Goal: Information Seeking & Learning: Learn about a topic

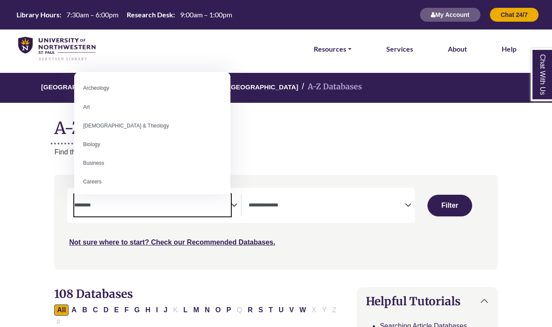
select select "Database Subject Filter"
select select "Database Types Filter"
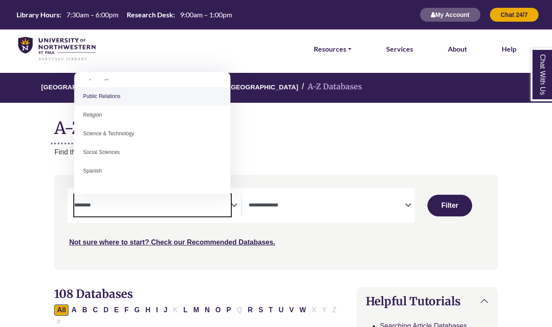
scroll to position [674, 0]
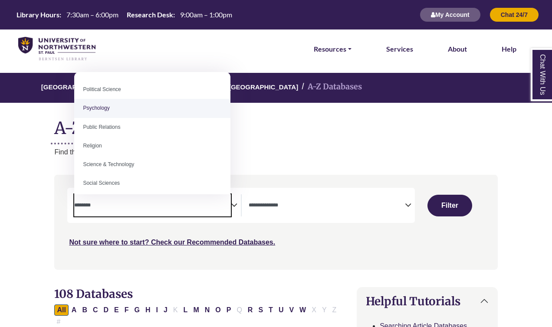
select select "*****"
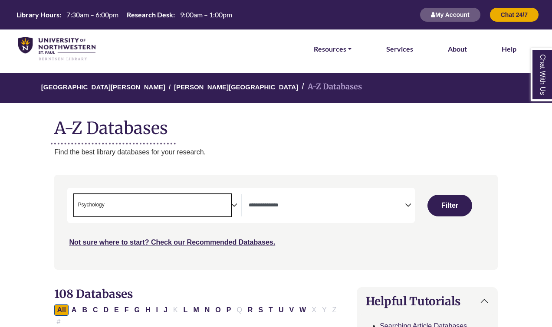
scroll to position [313, 0]
click at [457, 208] on button "Filter" at bounding box center [450, 206] width 44 height 22
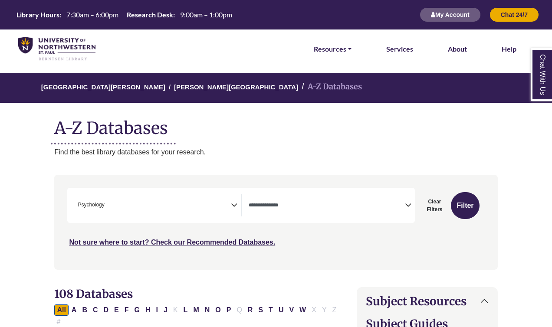
select select "Database Types Filter"
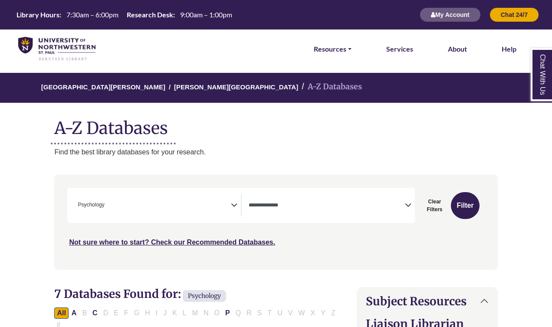
scroll to position [196, 0]
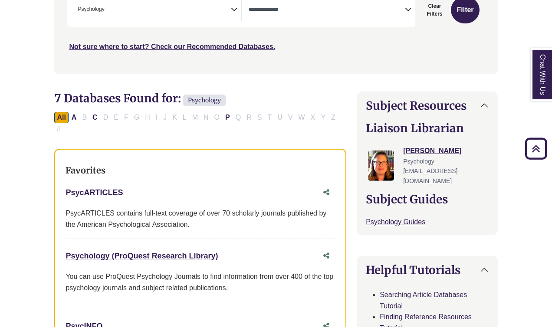
click at [100, 192] on link "PsycARTICLES This link opens in a new window" at bounding box center [94, 192] width 57 height 9
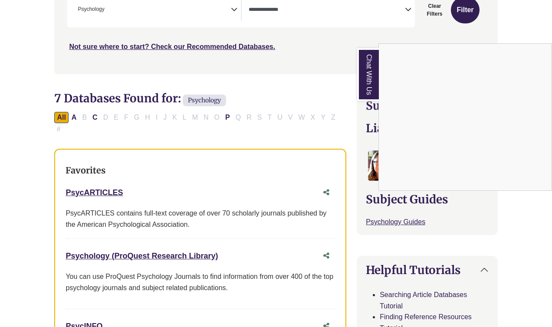
click at [101, 196] on div "Chat With Us" at bounding box center [276, 163] width 552 height 327
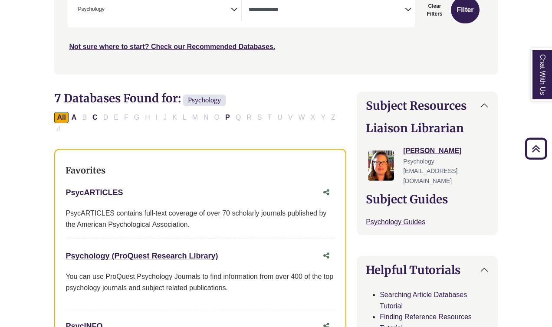
click at [99, 190] on link "PsycARTICLES This link opens in a new window" at bounding box center [94, 192] width 57 height 9
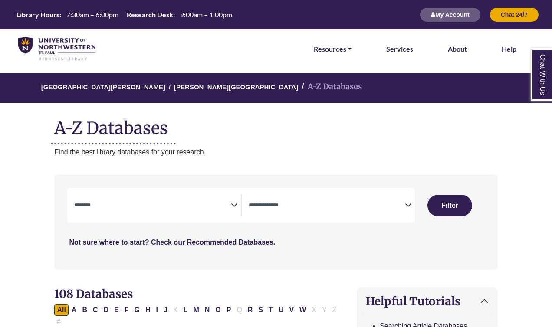
select select "Database Subject Filter"
select select "Database Types Filter"
click at [228, 203] on textarea "Search" at bounding box center [152, 206] width 157 height 7
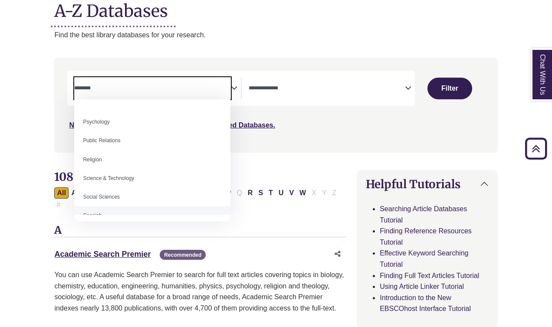
scroll to position [682, 0]
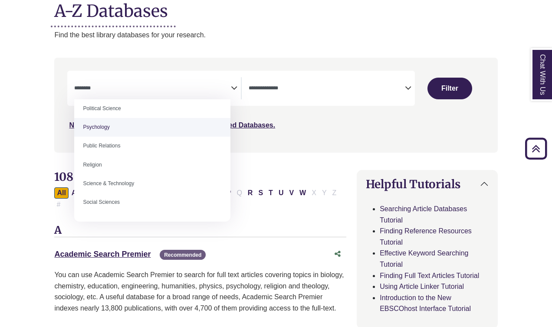
select select "*****"
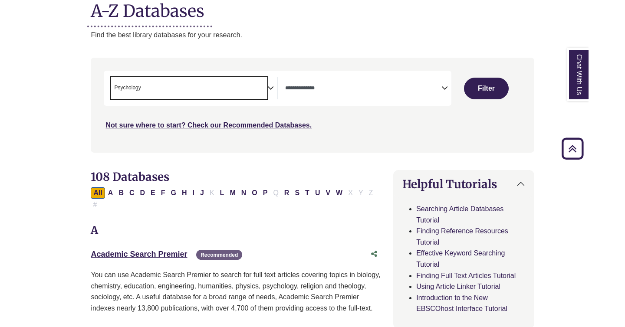
scroll to position [313, 0]
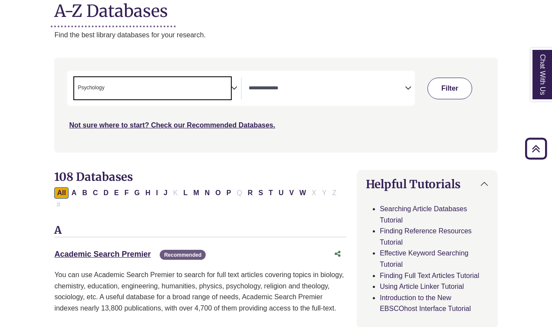
click at [453, 86] on button "Filter" at bounding box center [450, 89] width 44 height 22
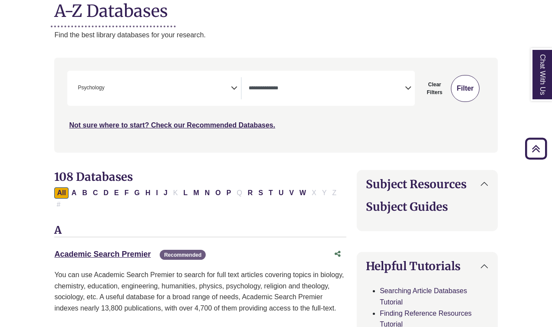
select select "Database Types Filter"
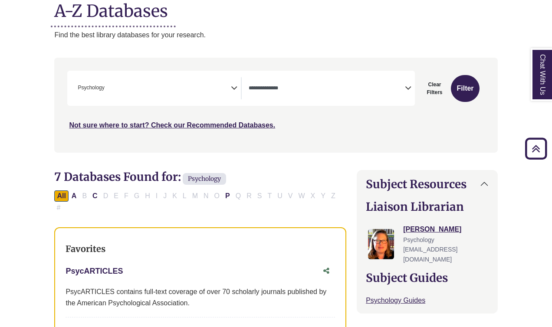
click at [106, 272] on link "PsycARTICLES This link opens in a new window" at bounding box center [94, 271] width 57 height 9
